Goal: Transaction & Acquisition: Purchase product/service

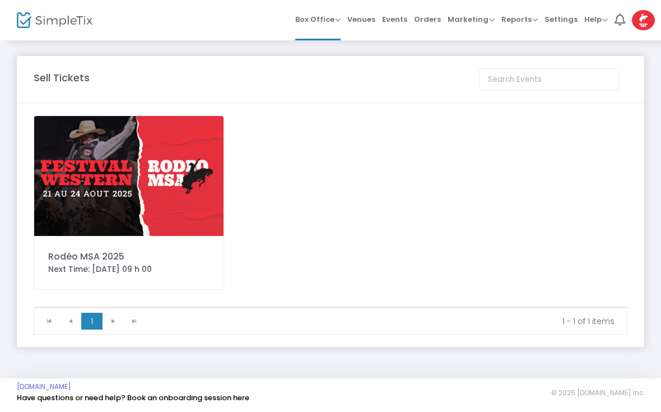
click at [109, 174] on img at bounding box center [128, 176] width 189 height 120
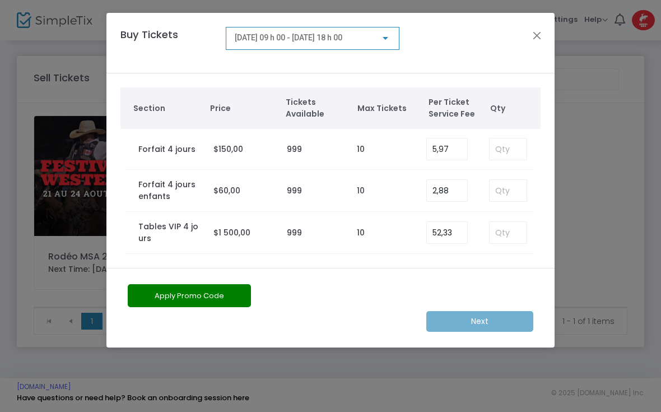
click at [535, 36] on button "Close" at bounding box center [537, 35] width 15 height 15
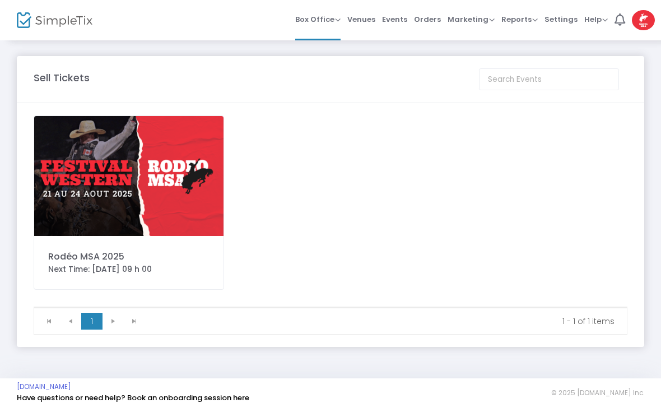
click at [33, 22] on img at bounding box center [55, 20] width 76 height 16
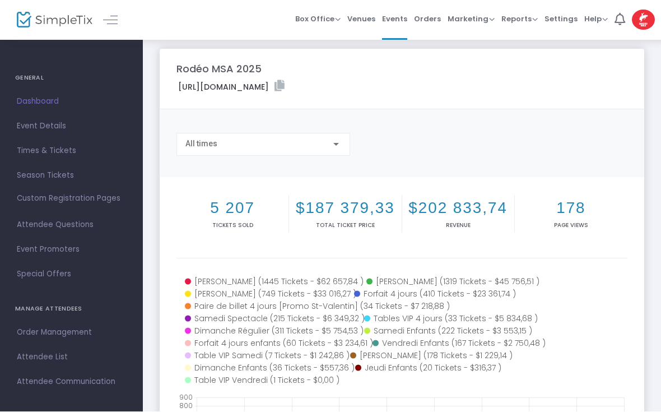
scroll to position [7, 0]
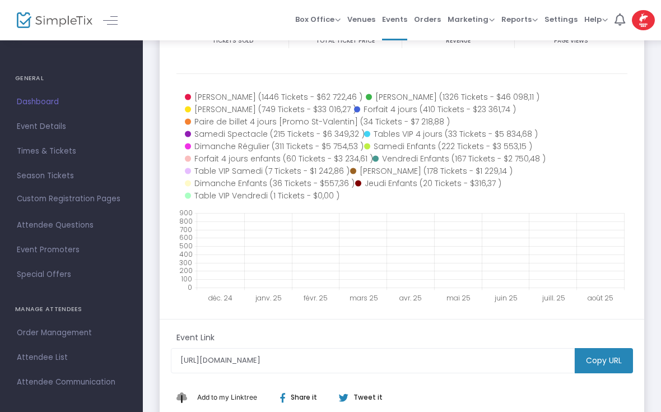
scroll to position [255, 0]
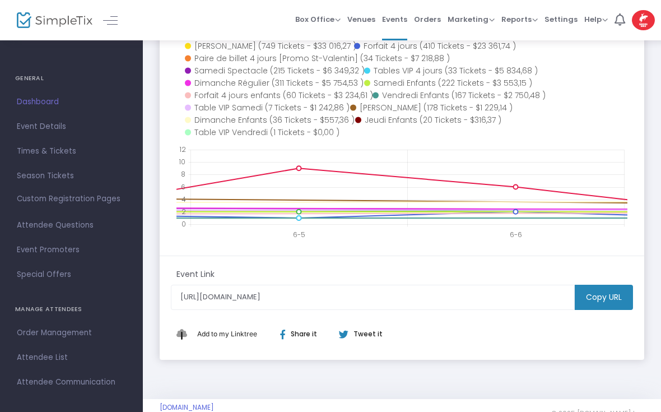
click at [433, 18] on span "Orders" at bounding box center [427, 19] width 27 height 29
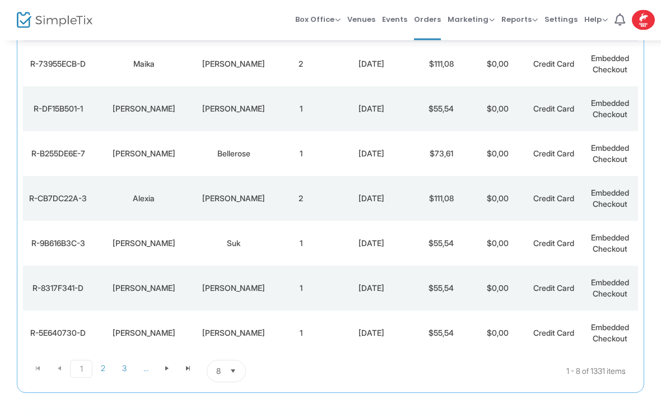
scroll to position [217, 0]
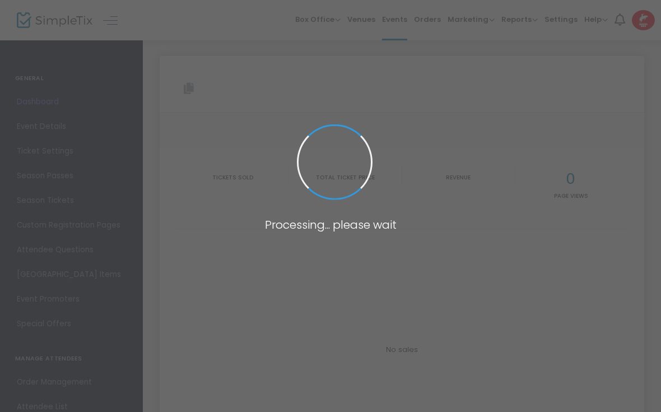
scroll to position [223, 0]
type input "[URL][DOMAIN_NAME]"
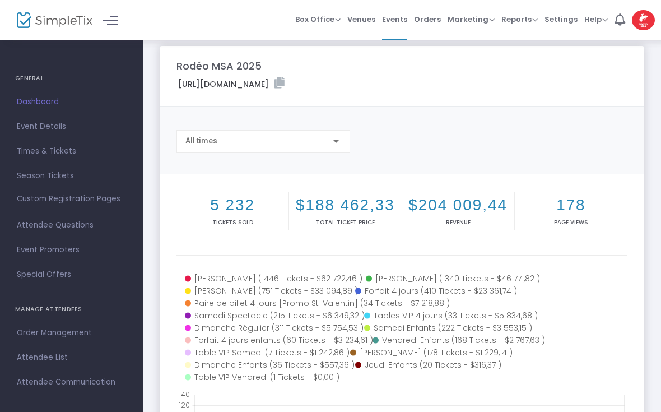
scroll to position [0, 0]
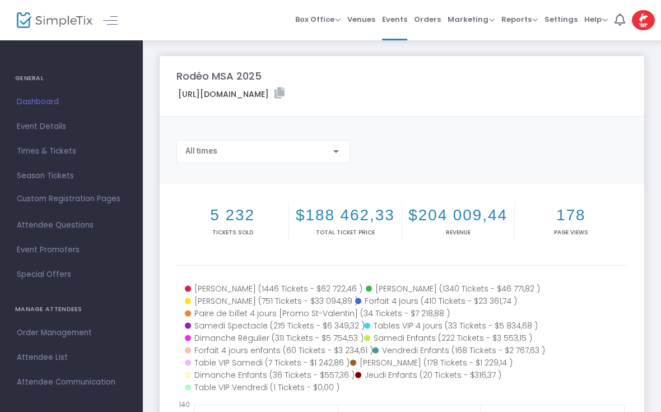
click at [430, 24] on span "Orders" at bounding box center [427, 19] width 27 height 29
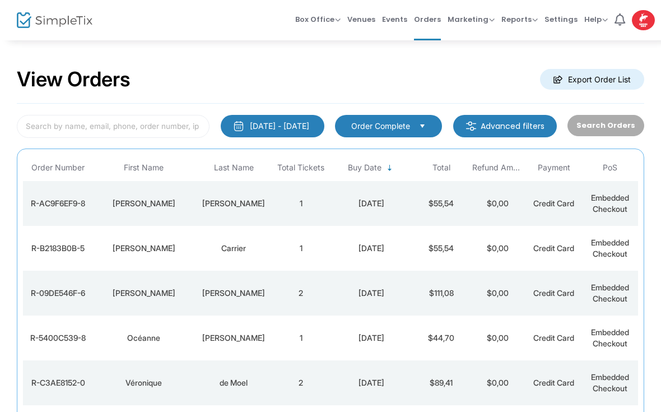
click at [338, 24] on span "Box Office" at bounding box center [317, 19] width 45 height 11
click at [333, 28] on li "Sell Tickets" at bounding box center [335, 38] width 80 height 22
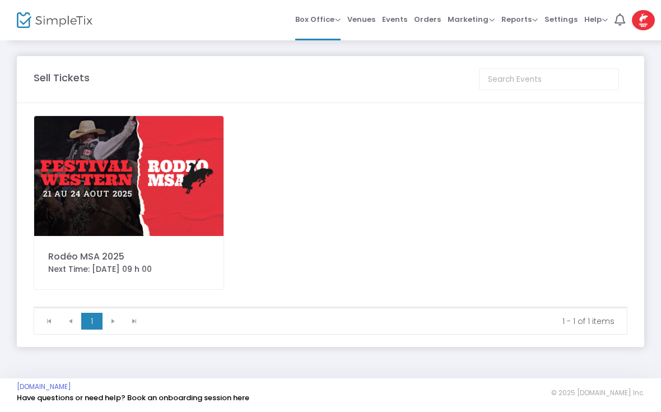
click at [95, 192] on img at bounding box center [128, 176] width 189 height 120
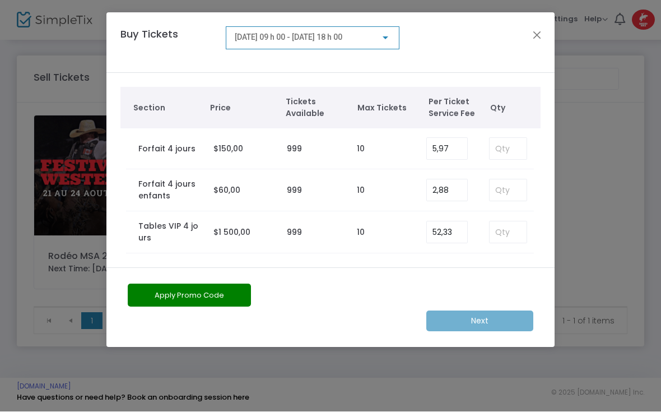
click at [0, 125] on ngb-modal-window "Buy Tickets [DATE] 09 h 00 - [DATE] 18 h 00 Section Price Tickets Available Max…" at bounding box center [330, 206] width 661 height 412
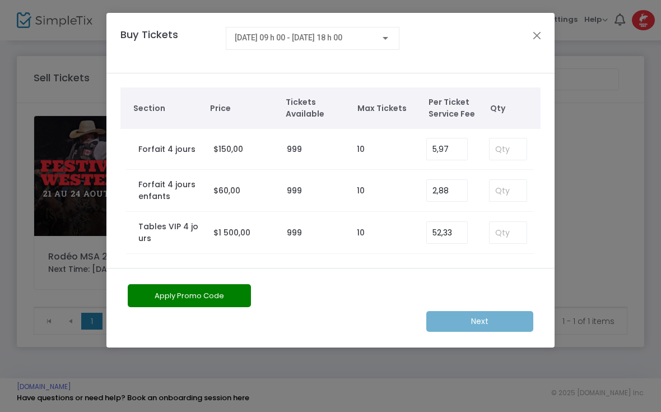
click at [62, 189] on ngb-modal-window "Buy Tickets [DATE] 09 h 00 - [DATE] 18 h 00 Section Price Tickets Available Max…" at bounding box center [330, 206] width 661 height 412
